Goal: Information Seeking & Learning: Find specific fact

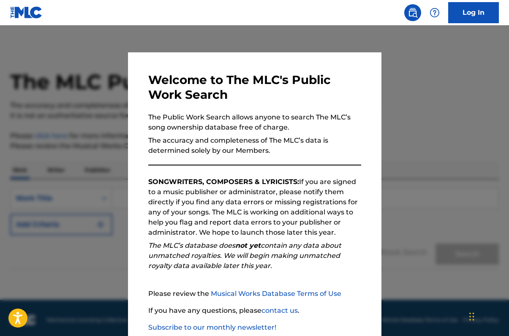
click at [403, 82] on div at bounding box center [254, 193] width 509 height 336
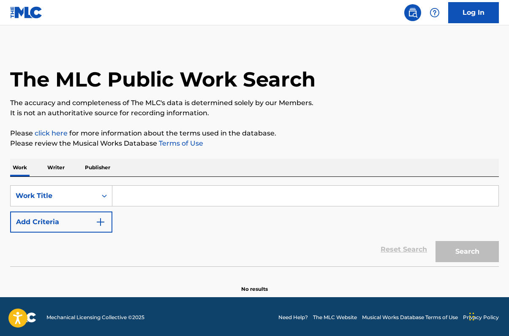
scroll to position [4, 0]
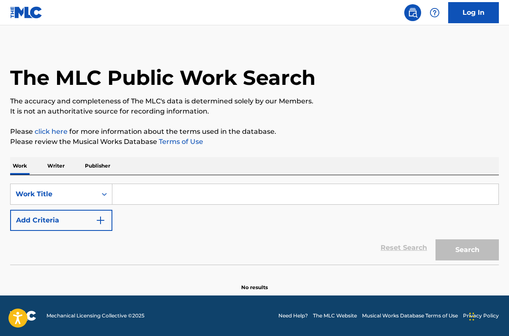
click at [176, 190] on input "Search Form" at bounding box center [305, 194] width 386 height 20
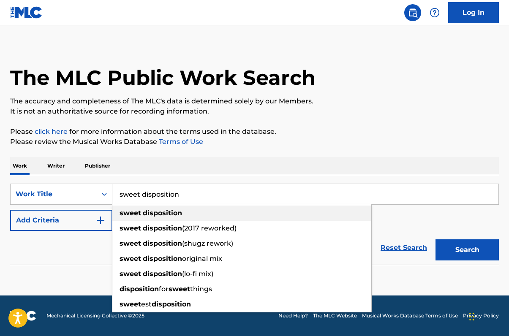
type input "sweet disposition"
click at [169, 212] on strong "disposition" at bounding box center [162, 213] width 39 height 8
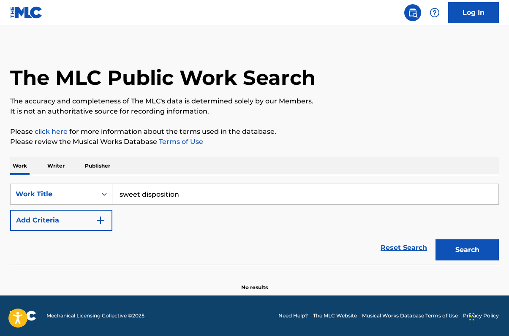
click at [107, 219] on button "Add Criteria" at bounding box center [61, 220] width 102 height 21
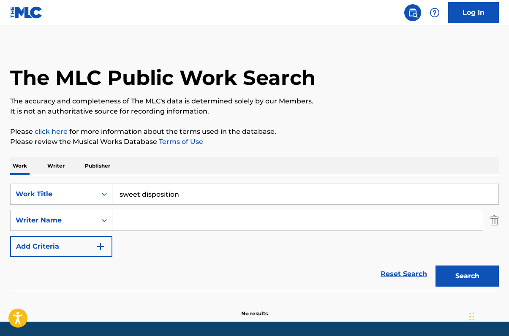
drag, startPoint x: 130, startPoint y: 218, endPoint x: 145, endPoint y: 213, distance: 15.9
click at [130, 218] on input "Search Form" at bounding box center [297, 220] width 370 height 20
paste input "Abby Mandagi"
type input "Abby Mandagi"
click at [459, 273] on button "Search" at bounding box center [467, 276] width 63 height 21
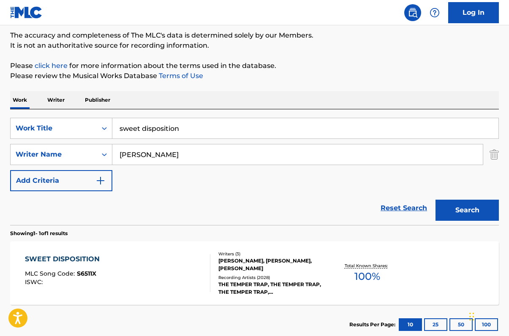
scroll to position [122, 0]
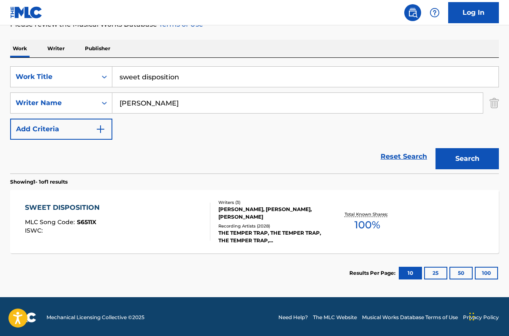
click at [400, 237] on div "SWEET DISPOSITION MLC Song Code : S6511X ISWC : Writers ( 3 ) ABBY MANDAGI, LOR…" at bounding box center [254, 221] width 489 height 63
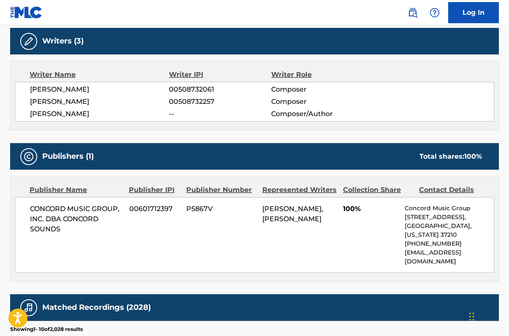
scroll to position [319, 0]
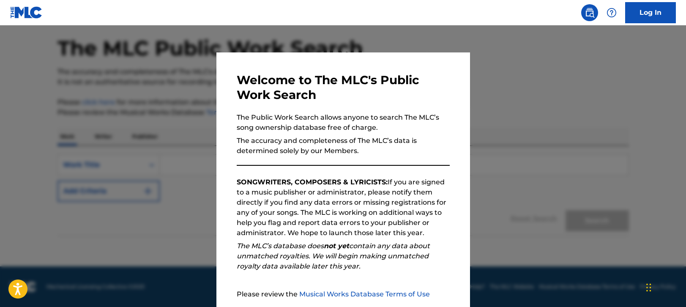
scroll to position [80, 0]
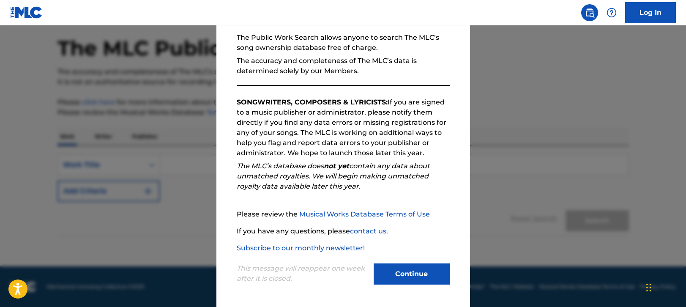
click at [403, 273] on button "Continue" at bounding box center [411, 273] width 76 height 21
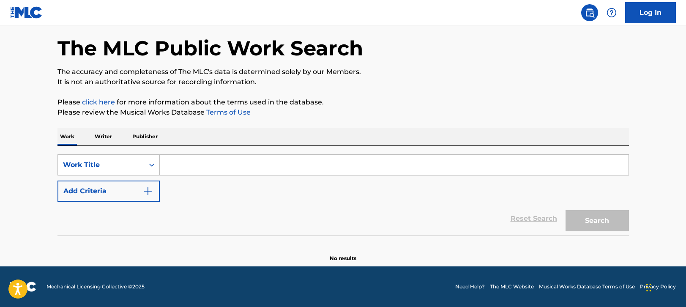
click at [240, 163] on input "Search Form" at bounding box center [394, 165] width 468 height 20
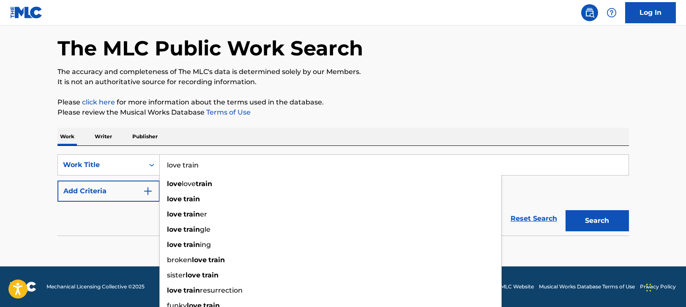
type input "love train"
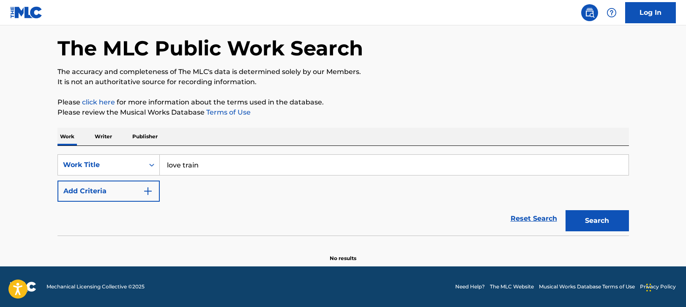
click at [134, 199] on button "Add Criteria" at bounding box center [108, 190] width 102 height 21
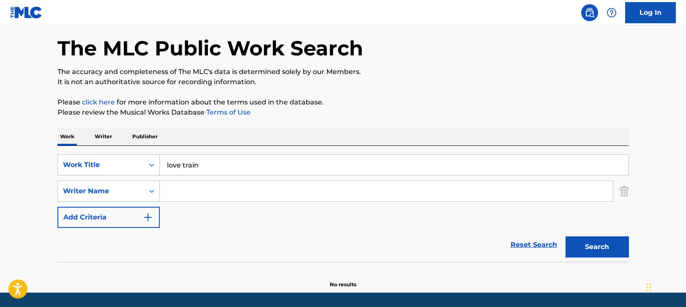
click at [182, 188] on input "Search Form" at bounding box center [386, 191] width 453 height 20
paste input "[PERSON_NAME]"
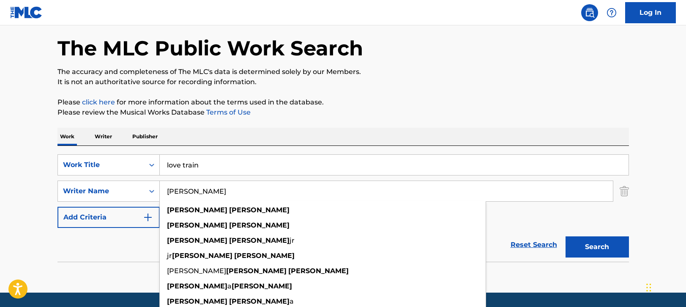
type input "[PERSON_NAME]"
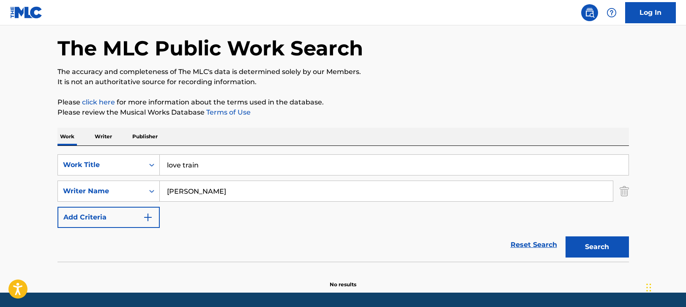
click at [591, 242] on button "Search" at bounding box center [596, 246] width 63 height 21
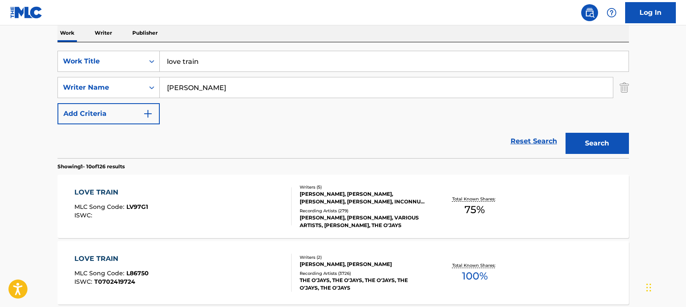
scroll to position [147, 0]
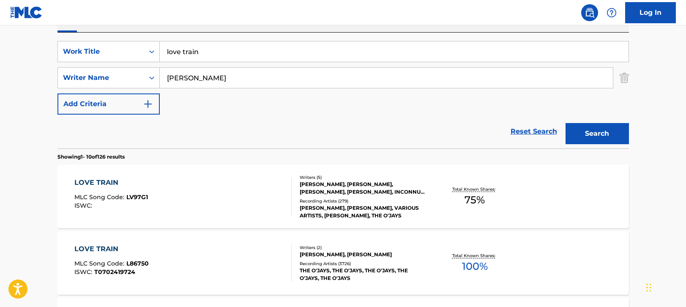
click at [257, 257] on div "LOVE TRAIN MLC Song Code : L86750 ISWC : T0702419724" at bounding box center [182, 263] width 217 height 38
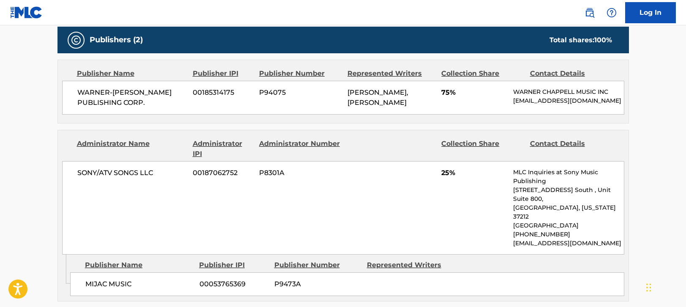
scroll to position [418, 0]
